Goal: Task Accomplishment & Management: Complete application form

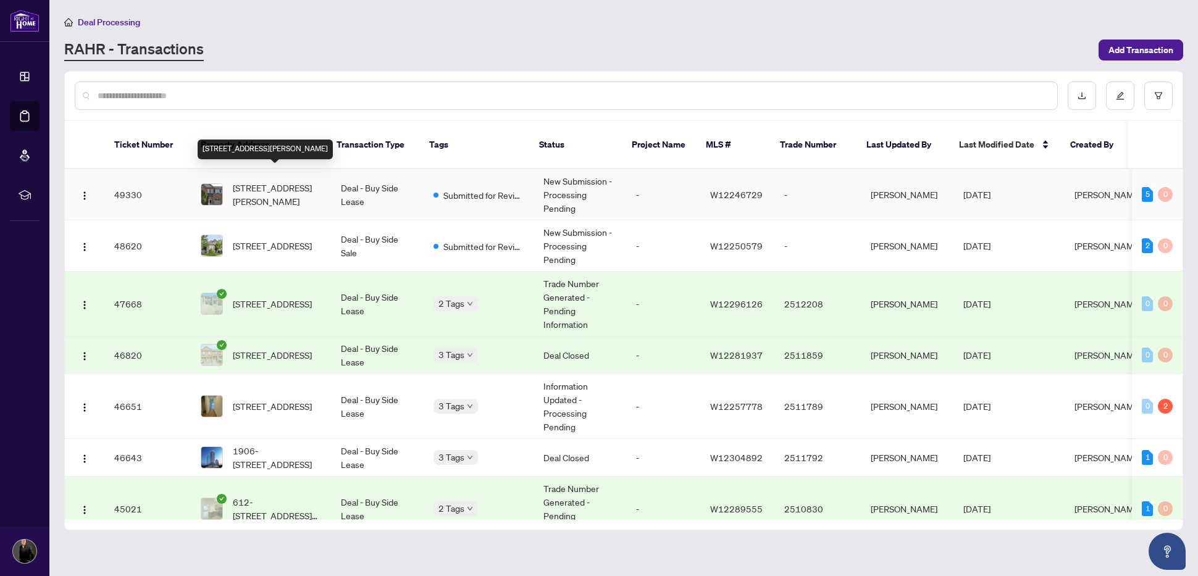
click at [243, 181] on span "[STREET_ADDRESS][PERSON_NAME]" at bounding box center [277, 194] width 88 height 27
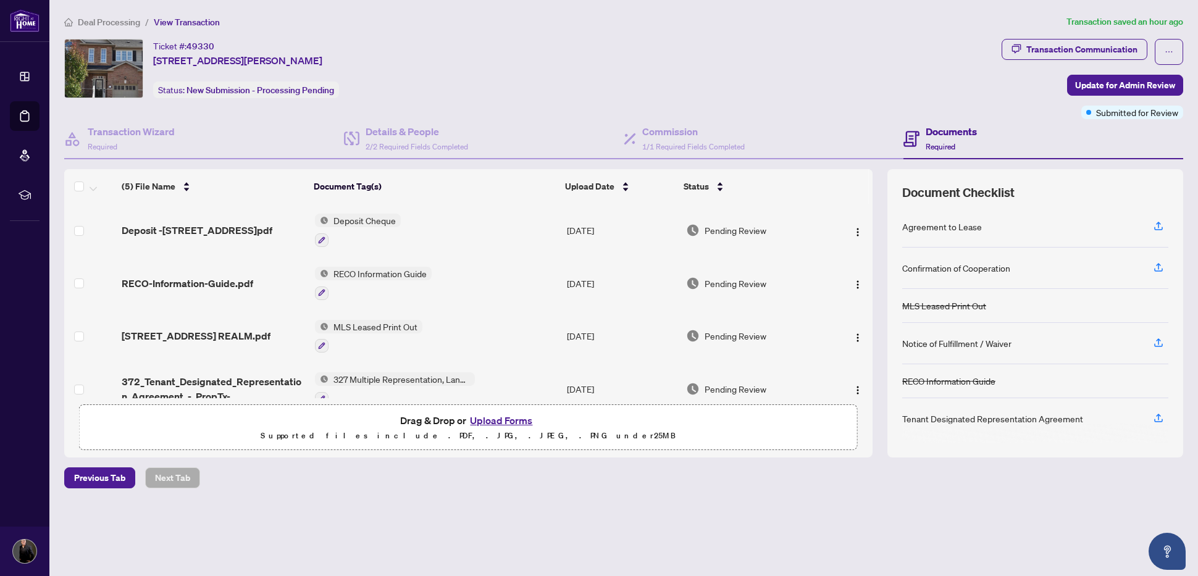
click at [521, 419] on button "Upload Forms" at bounding box center [501, 421] width 70 height 16
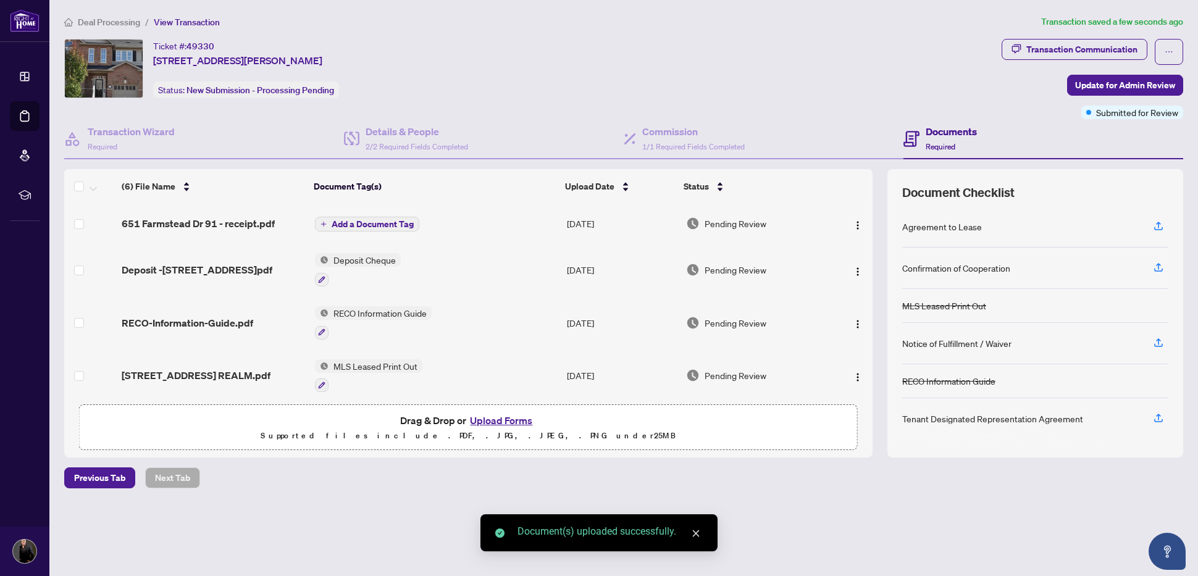
click at [324, 222] on icon "plus" at bounding box center [324, 224] width 6 height 6
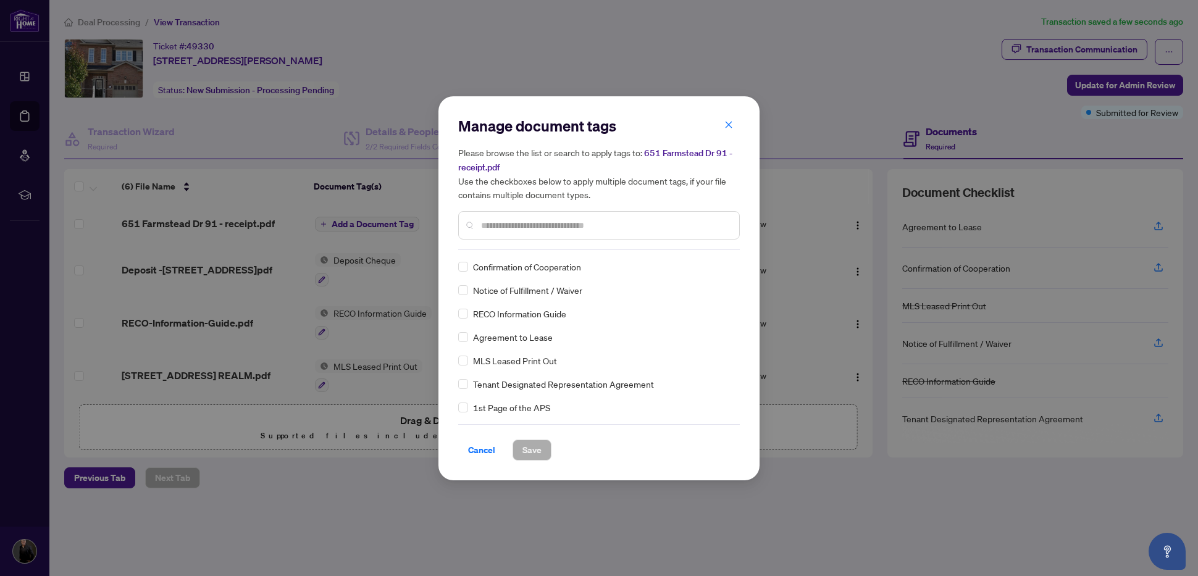
click at [526, 244] on div "Manage document tags Please browse the list or search to apply tags to: [STREET…" at bounding box center [599, 183] width 282 height 134
click at [510, 223] on input "text" at bounding box center [605, 226] width 248 height 14
type input "***"
click at [469, 291] on div "Deposit Receipt" at bounding box center [595, 290] width 274 height 14
click at [534, 448] on span "Save" at bounding box center [532, 450] width 19 height 20
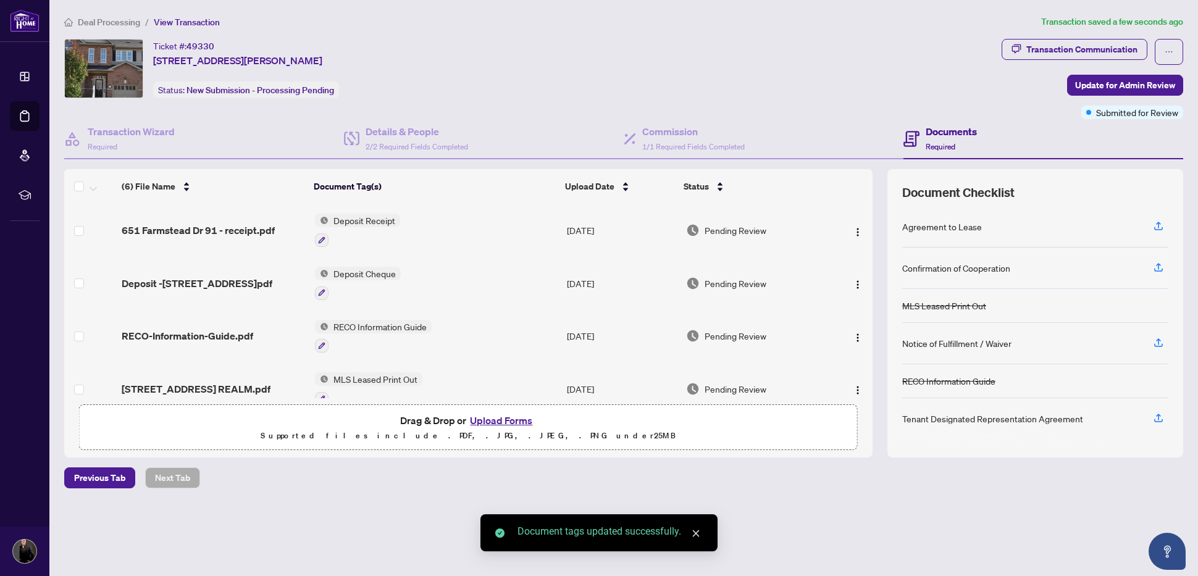
click at [503, 422] on button "Upload Forms" at bounding box center [501, 421] width 70 height 16
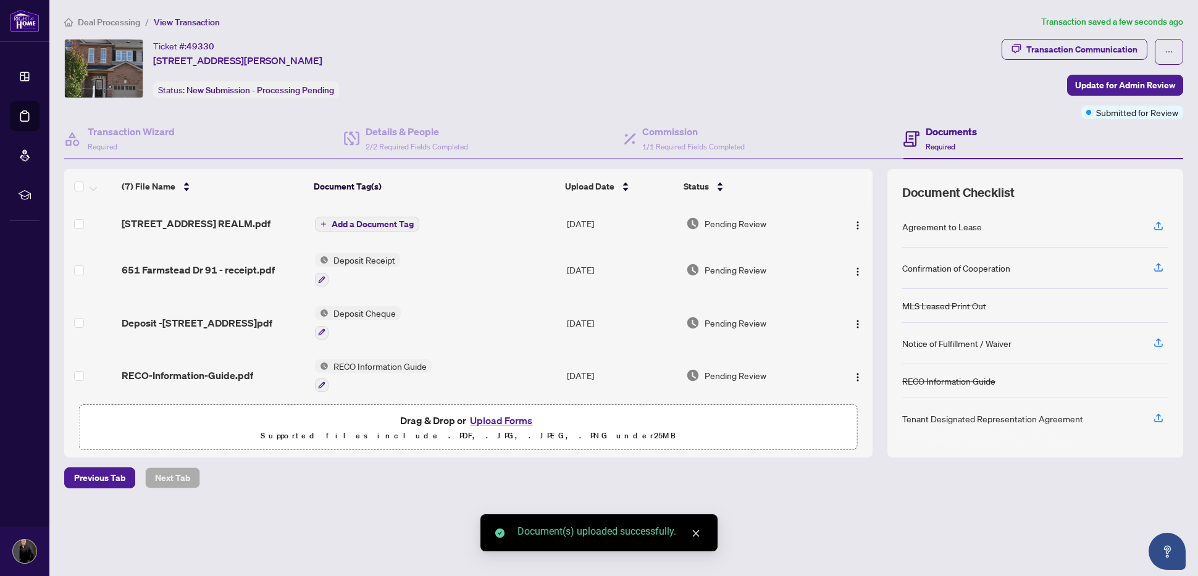
click at [323, 222] on icon "plus" at bounding box center [324, 224] width 6 height 6
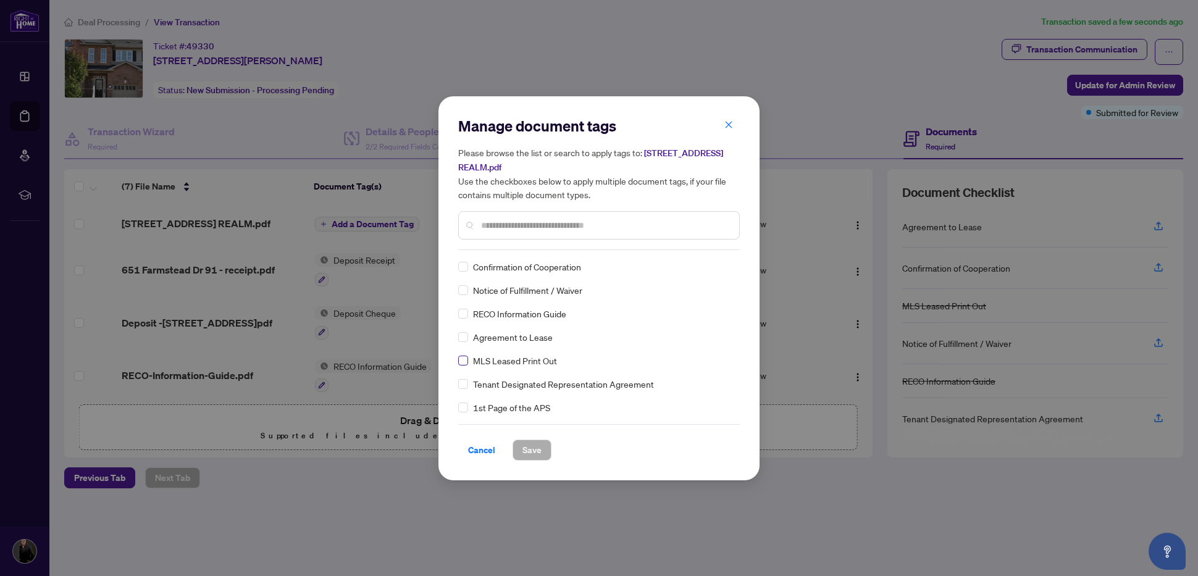
click at [462, 363] on span at bounding box center [463, 361] width 10 height 10
click at [534, 454] on span "Save" at bounding box center [532, 450] width 19 height 20
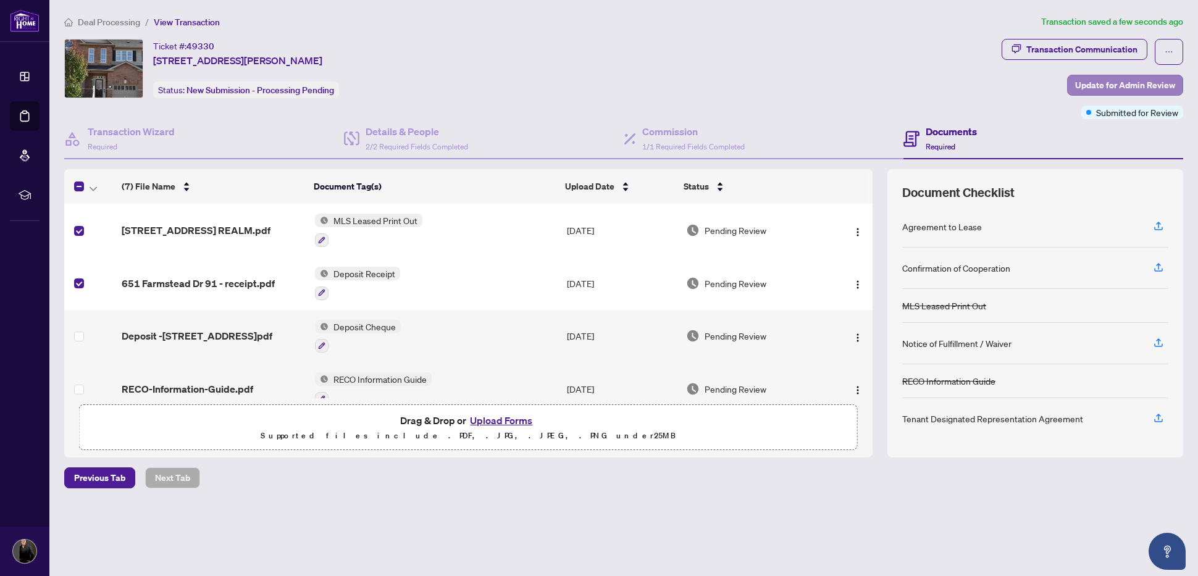
click at [1133, 82] on span "Update for Admin Review" at bounding box center [1125, 85] width 100 height 20
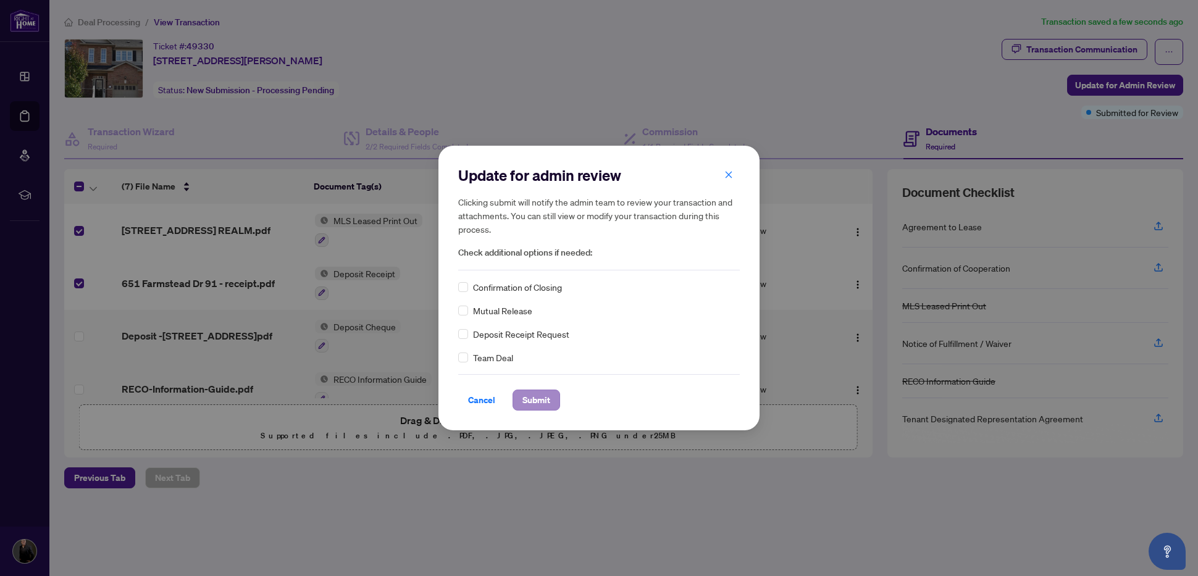
click at [538, 400] on span "Submit" at bounding box center [537, 400] width 28 height 20
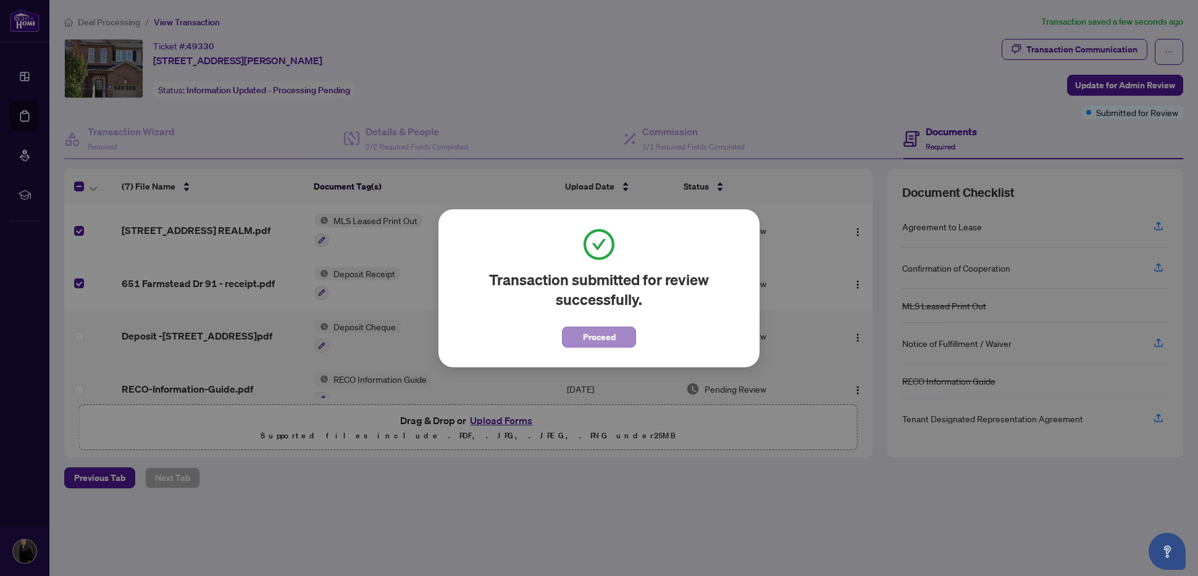
click at [610, 336] on span "Proceed" at bounding box center [599, 337] width 33 height 20
